Goal: Find contact information: Find contact information

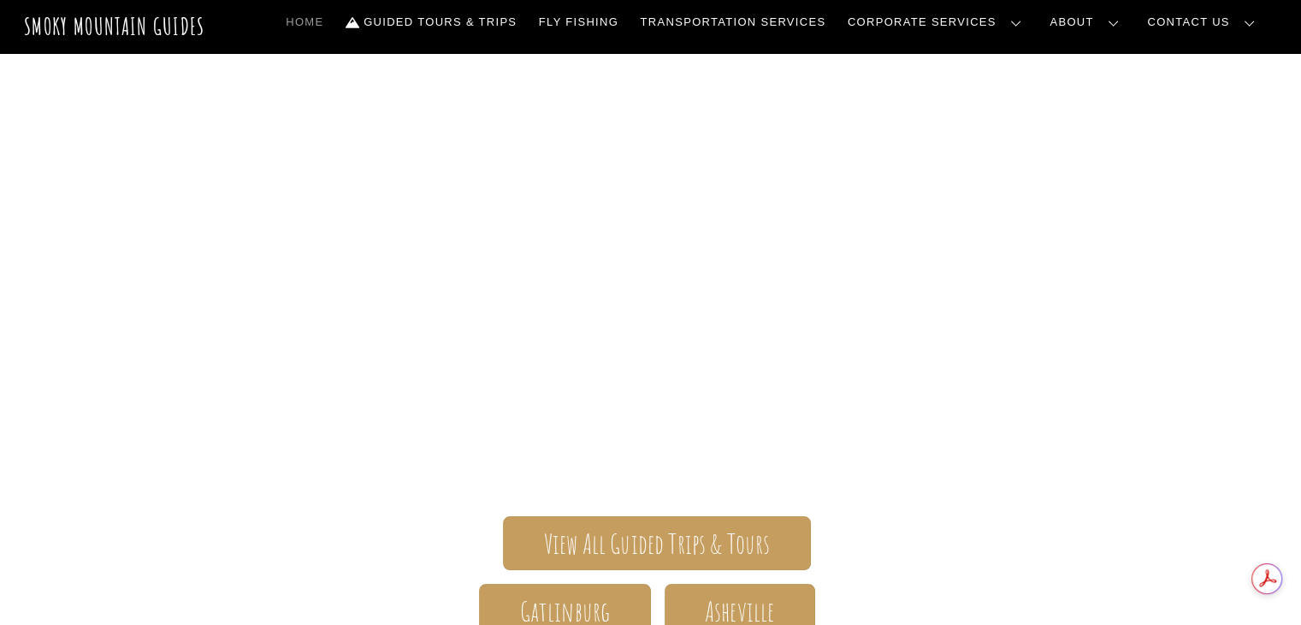
click at [0, 0] on link "Contact Us" at bounding box center [0, 0] width 0 height 0
